Goal: Task Accomplishment & Management: Use online tool/utility

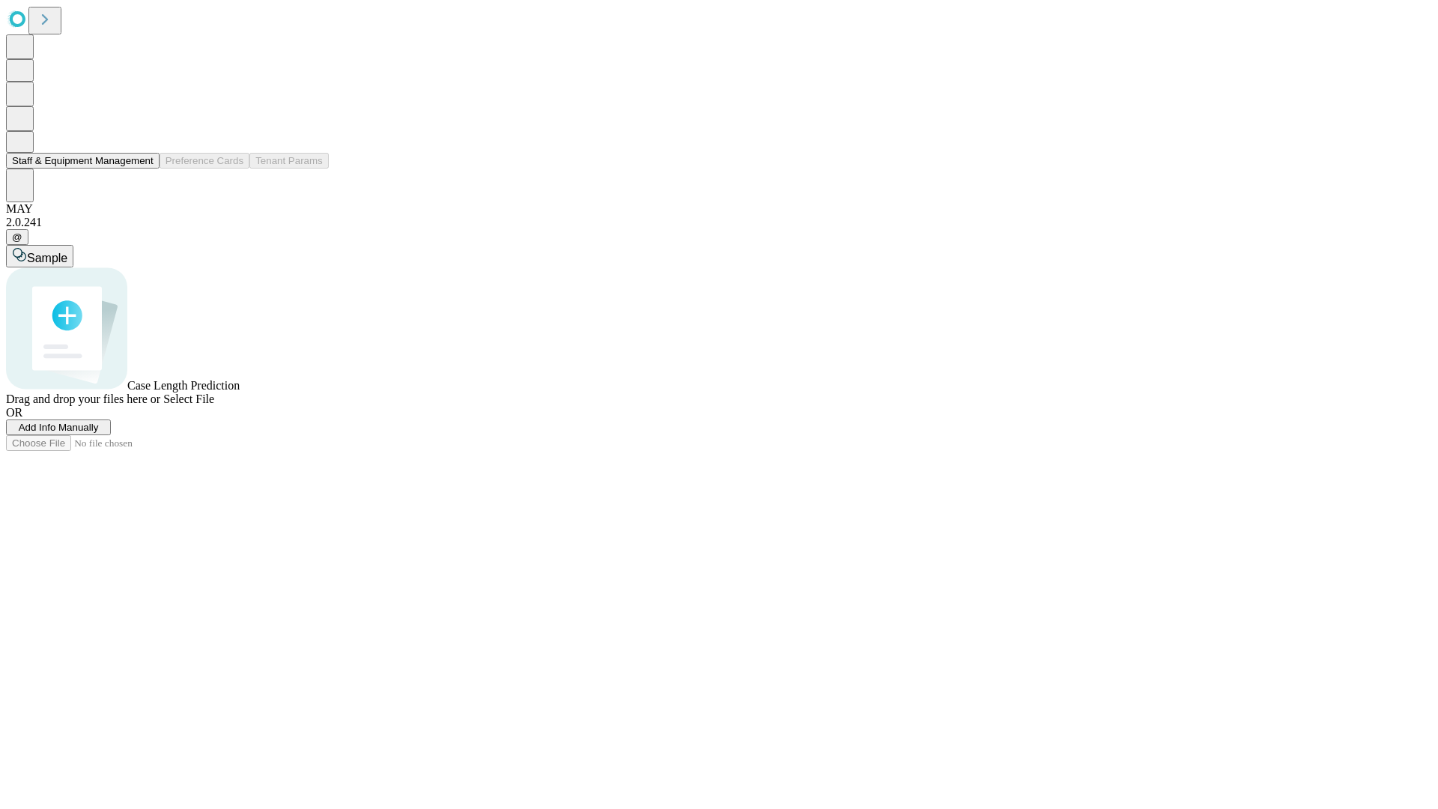
click at [143, 169] on button "Staff & Equipment Management" at bounding box center [83, 161] width 154 height 16
